Goal: Communication & Community: Answer question/provide support

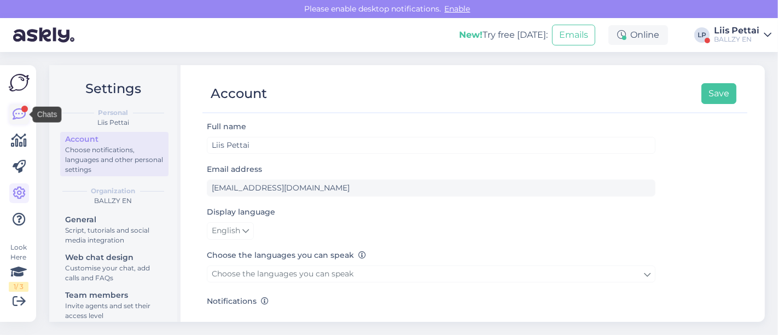
click at [22, 112] on icon at bounding box center [19, 114] width 13 height 13
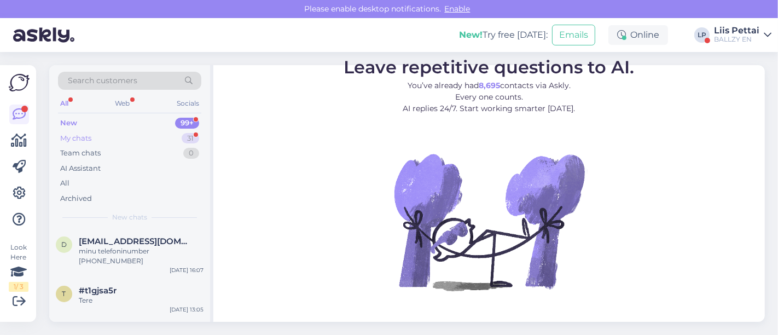
click at [104, 133] on div "My chats 31" at bounding box center [129, 138] width 143 height 15
click at [740, 35] on div "BALLZY EN" at bounding box center [736, 39] width 45 height 9
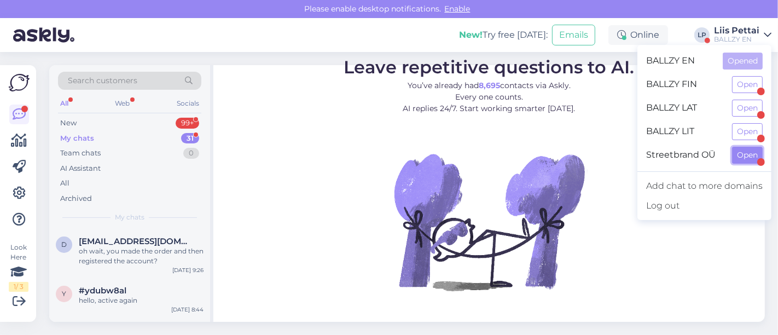
click at [743, 150] on button "Open" at bounding box center [747, 155] width 31 height 17
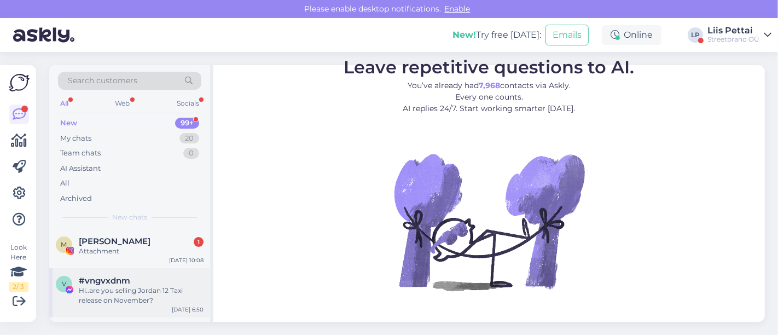
click at [111, 294] on div "Hi..are you selling Jordan 12 Taxi release on November?" at bounding box center [141, 296] width 125 height 20
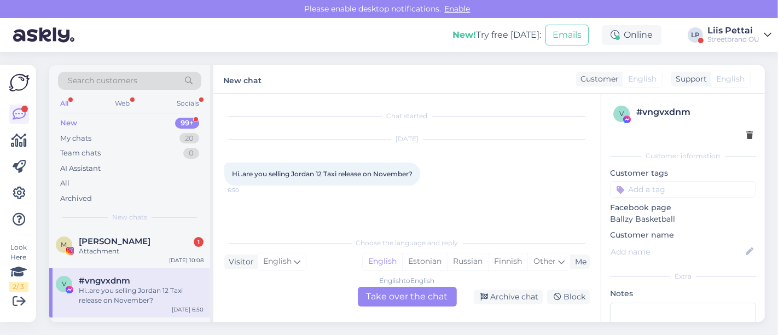
click at [411, 296] on div "English to English Take over the chat" at bounding box center [407, 297] width 99 height 20
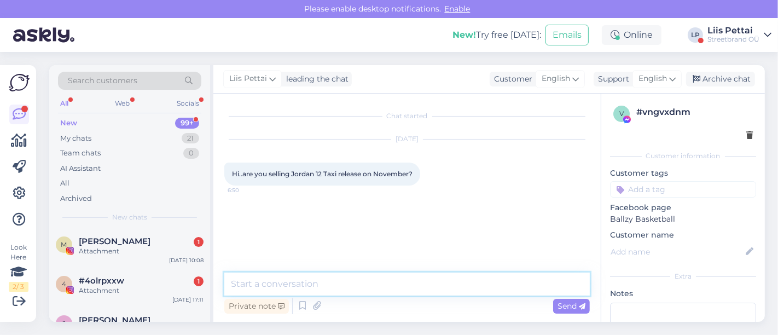
click at [369, 293] on textarea at bounding box center [406, 283] width 365 height 23
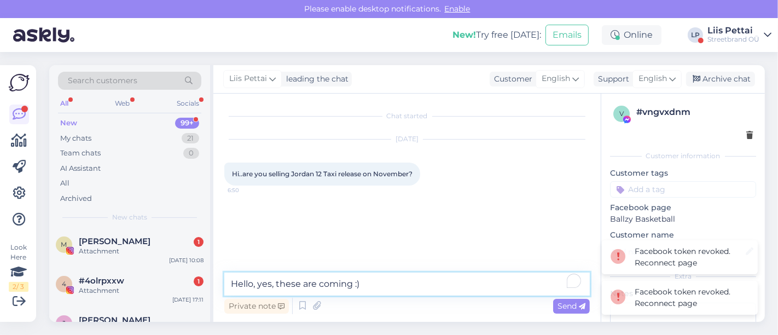
type textarea "Hello, yes, these are coming :)"
click at [663, 258] on div "Facebook token revoked. Reconnect page" at bounding box center [692, 257] width 114 height 23
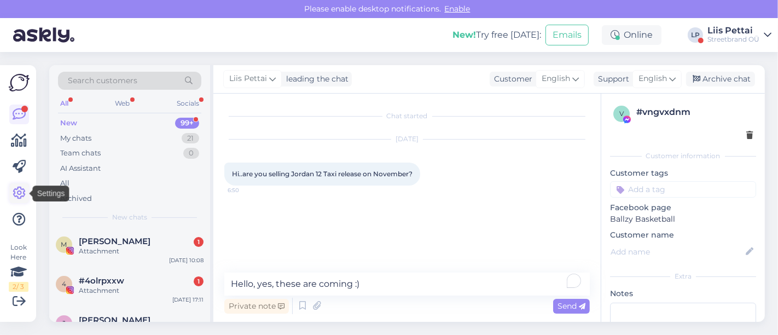
click at [18, 197] on icon at bounding box center [19, 193] width 13 height 13
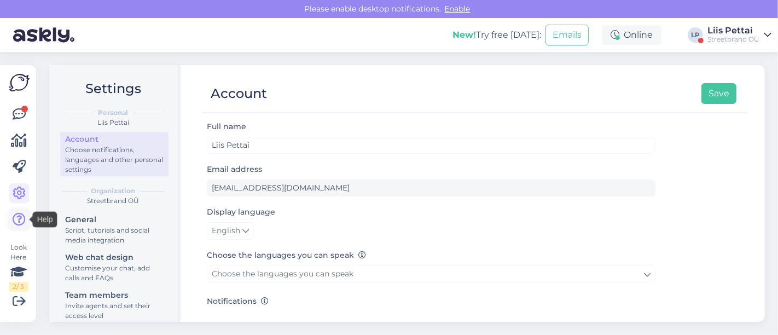
click at [19, 224] on icon at bounding box center [19, 219] width 13 height 13
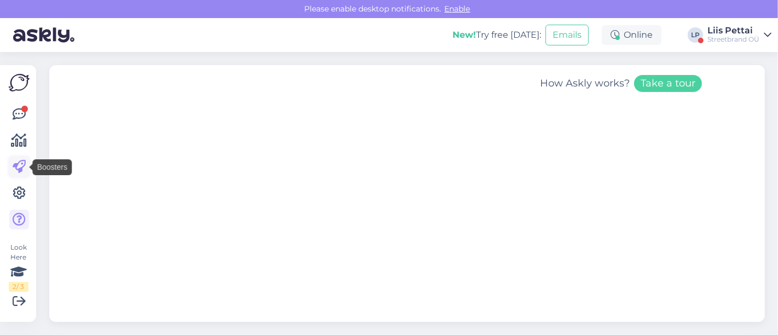
click at [20, 171] on icon at bounding box center [19, 166] width 13 height 13
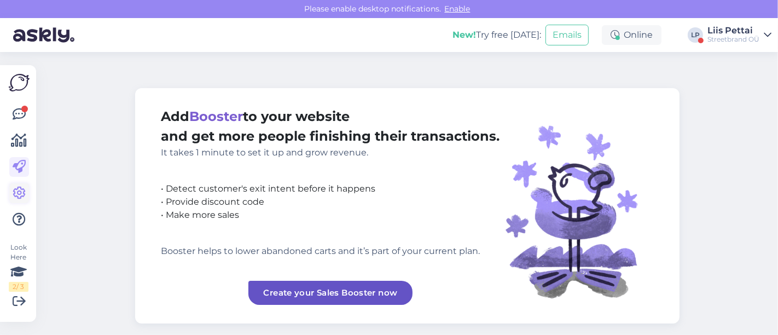
click at [20, 187] on icon at bounding box center [19, 193] width 13 height 13
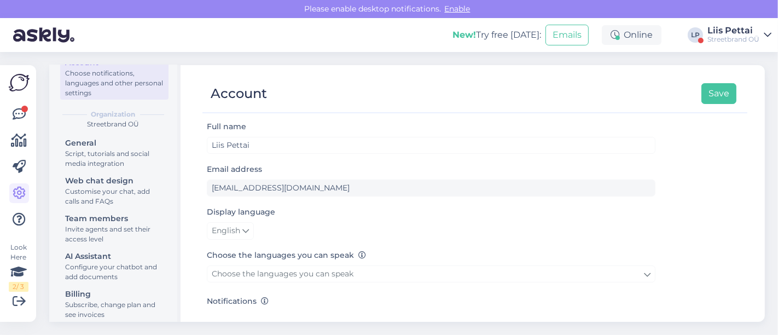
scroll to position [85, 0]
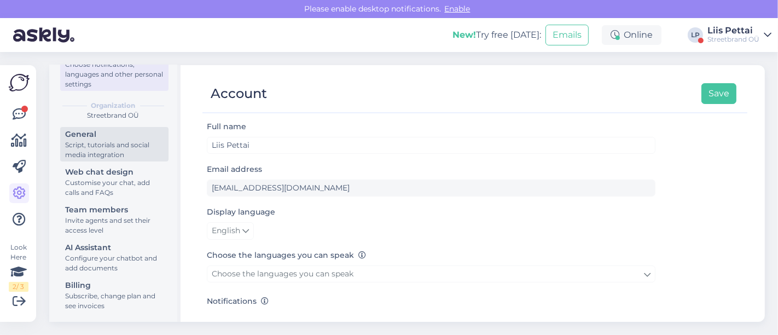
click at [121, 145] on div "Script, tutorials and social media integration" at bounding box center [114, 150] width 98 height 20
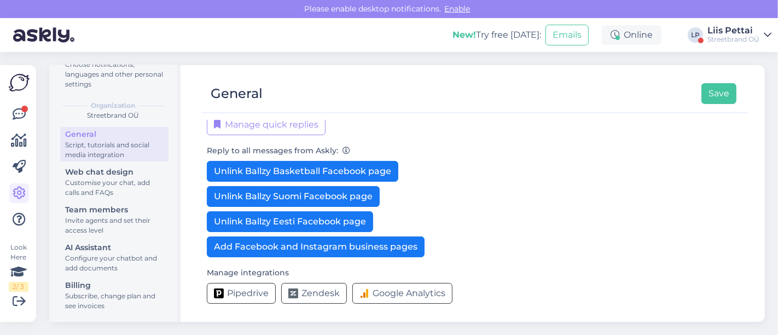
scroll to position [268, 0]
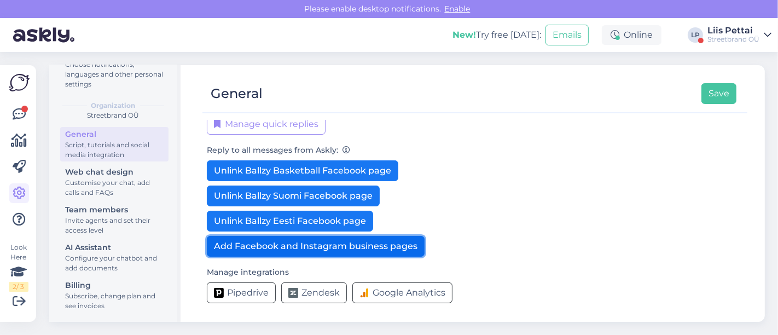
click at [397, 242] on button "Add Facebook and Instagram business pages" at bounding box center [316, 246] width 218 height 21
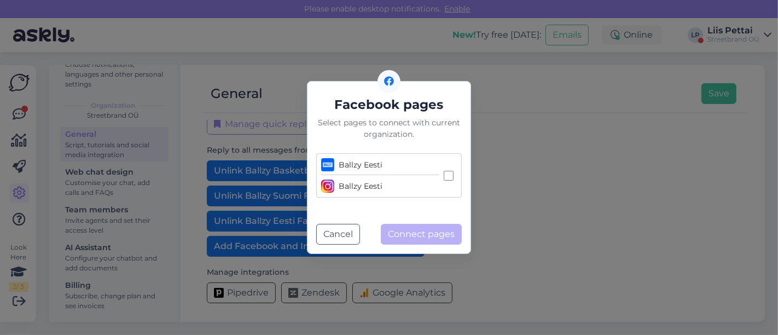
click at [444, 180] on input "Ballzy Eesti Ballzy Eesti" at bounding box center [449, 176] width 10 height 10
checkbox input "true"
click at [411, 241] on button "Connect pages" at bounding box center [421, 234] width 81 height 21
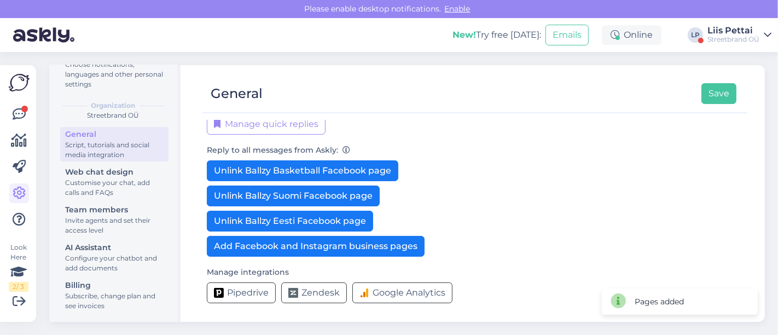
click at [715, 106] on div at bounding box center [469, 108] width 534 height 8
click at [719, 93] on button "Save" at bounding box center [718, 93] width 35 height 21
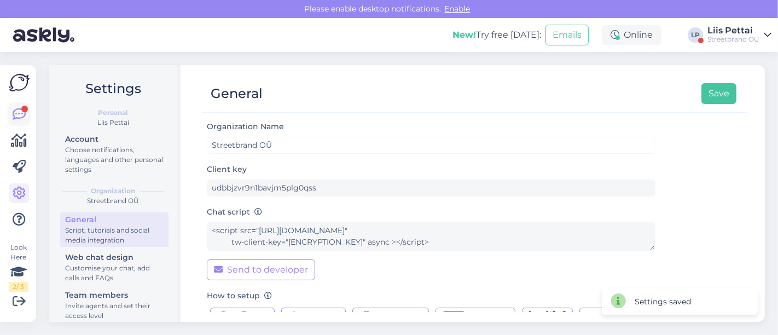
click at [25, 117] on icon at bounding box center [19, 114] width 13 height 13
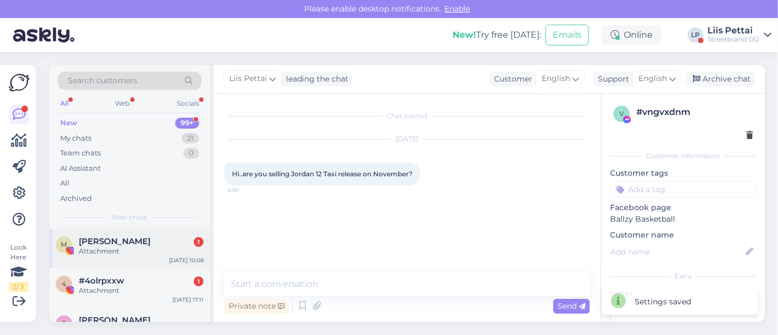
click at [114, 245] on div "[PERSON_NAME] 1" at bounding box center [141, 241] width 125 height 10
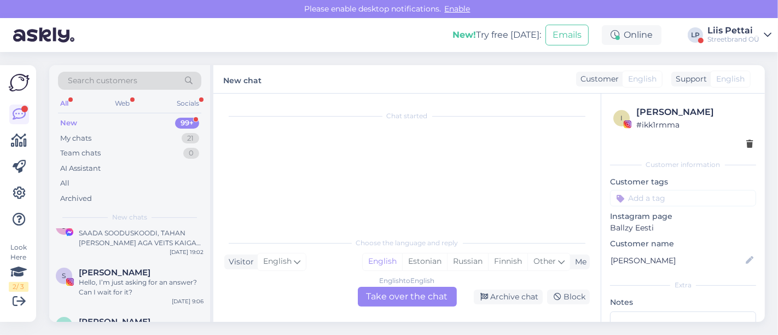
scroll to position [121, 0]
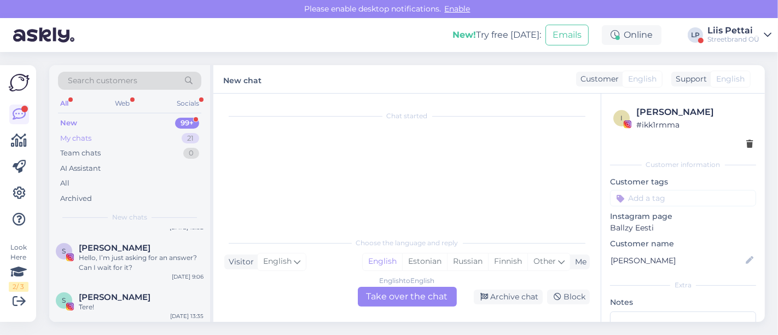
click at [91, 136] on div "My chats" at bounding box center [75, 138] width 31 height 11
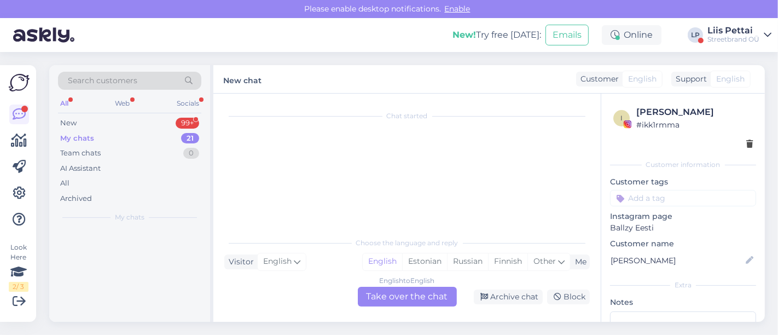
scroll to position [0, 0]
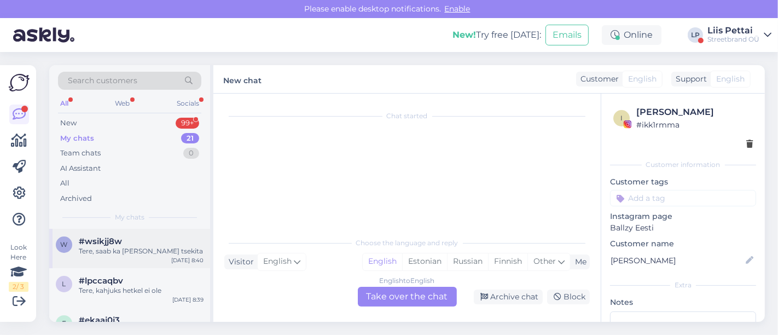
click at [108, 252] on div "Tere, saab ka [PERSON_NAME] tsekita" at bounding box center [141, 251] width 125 height 10
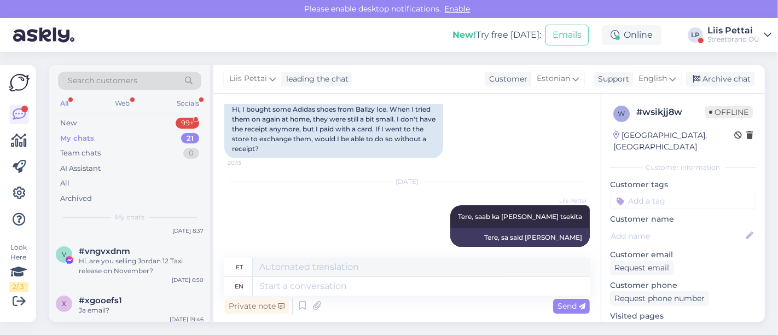
scroll to position [121, 0]
click at [108, 253] on div "Hi..are you selling Jordan 12 Taxi release on November?" at bounding box center [141, 263] width 125 height 20
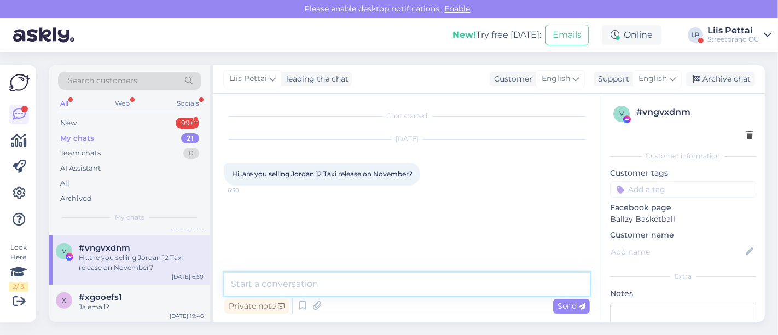
click at [344, 288] on textarea at bounding box center [406, 283] width 365 height 23
type textarea "Hello, yes, these are coming :)"
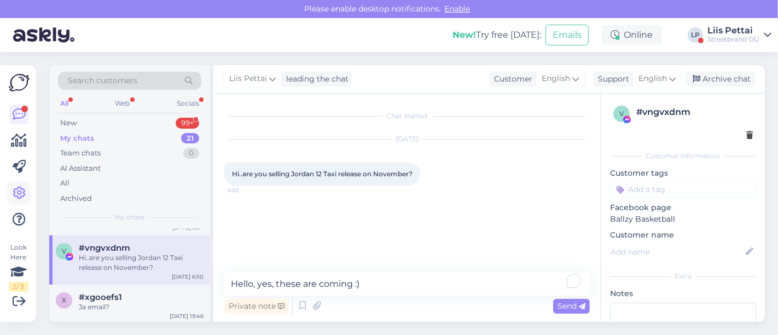
click at [24, 193] on icon at bounding box center [19, 193] width 13 height 13
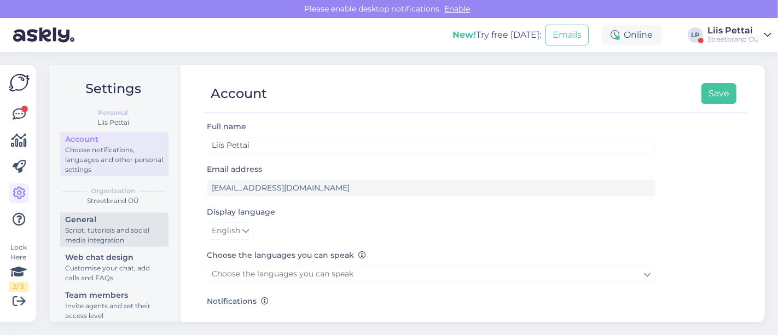
click at [103, 232] on div "Script, tutorials and social media integration" at bounding box center [114, 235] width 98 height 20
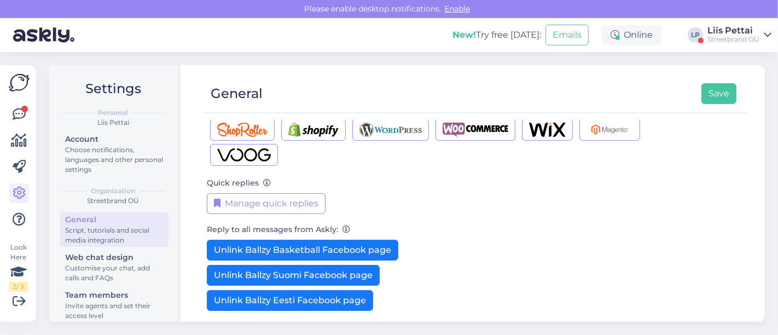
scroll to position [216, 0]
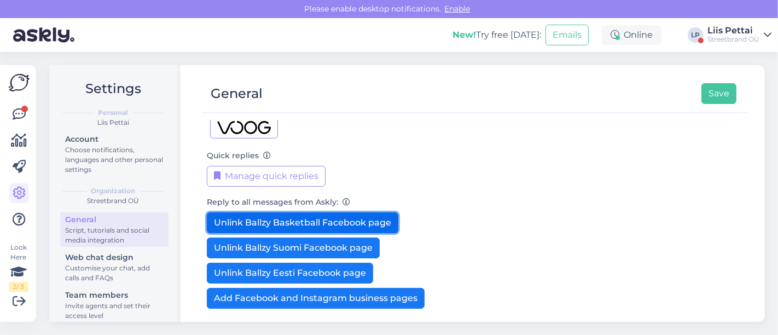
click at [372, 221] on button "Unlink Ballzy Basketball Facebook page" at bounding box center [302, 222] width 191 height 21
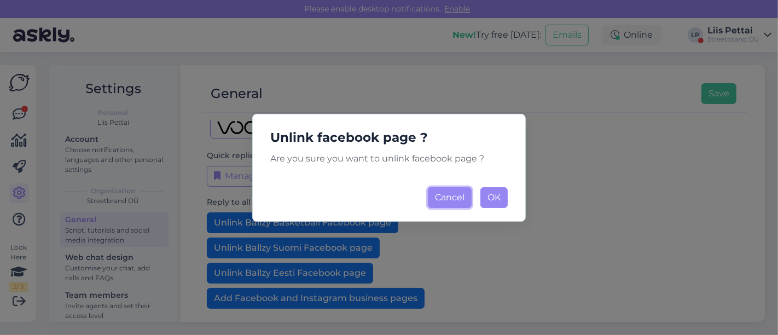
click at [449, 196] on button "Cancel" at bounding box center [450, 197] width 44 height 21
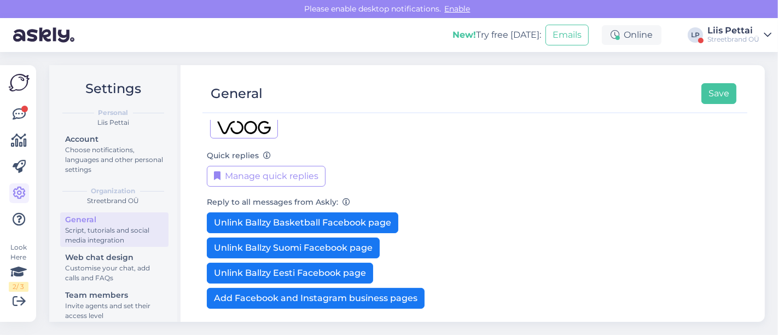
drag, startPoint x: 747, startPoint y: 248, endPoint x: 745, endPoint y: 269, distance: 20.4
click at [746, 270] on div "General Save Organization Name Streetbrand OÜ Client key udbbjzvr9n1bavjm5plg0q…" at bounding box center [475, 193] width 580 height 257
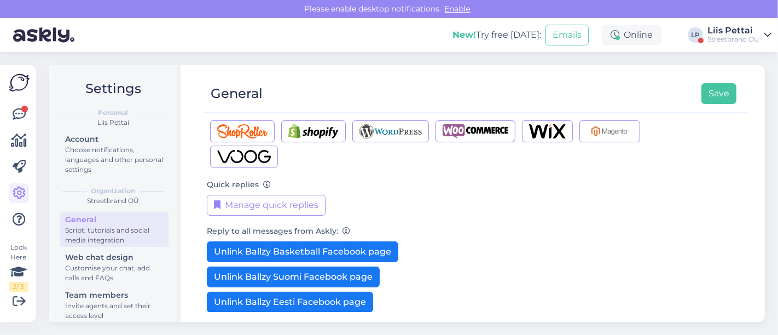
scroll to position [95, 0]
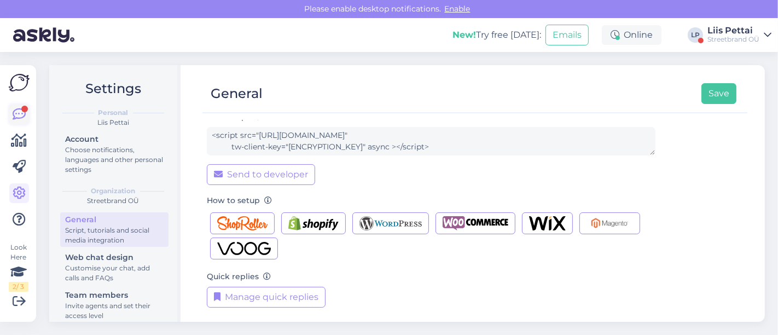
click at [17, 109] on icon at bounding box center [19, 114] width 13 height 13
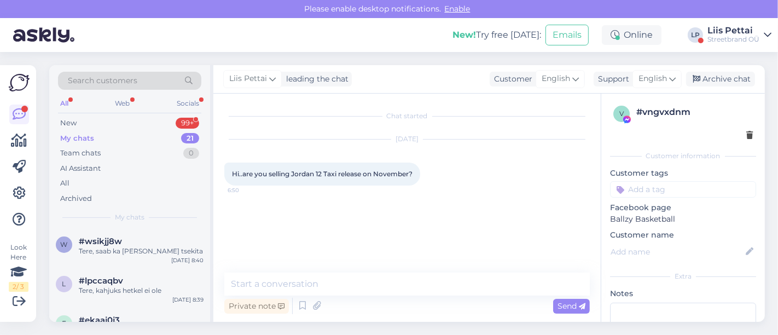
click at [103, 141] on div "My chats 21" at bounding box center [129, 138] width 143 height 15
click at [112, 106] on div "All Web Socials" at bounding box center [129, 104] width 143 height 17
